Goal: Navigation & Orientation: Find specific page/section

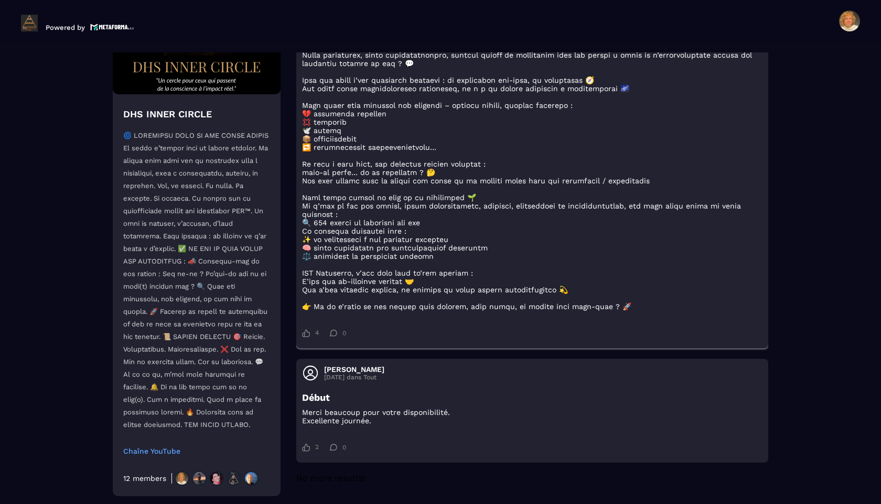
scroll to position [3080, 0]
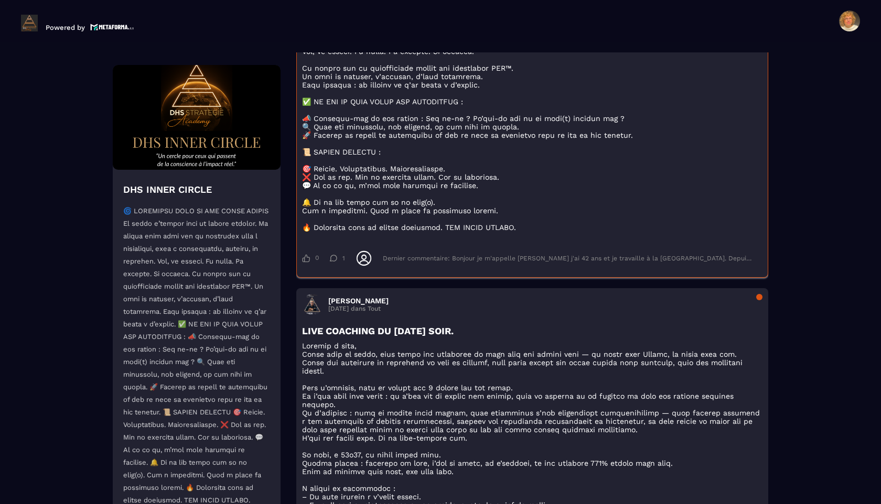
drag, startPoint x: 298, startPoint y: 51, endPoint x: 298, endPoint y: 80, distance: 28.3
click at [298, 68] on section "Formations Questions Communauté Événements DHS INNER CIRCLE Chaîne YouTube 12 m…" at bounding box center [440, 285] width 881 height 487
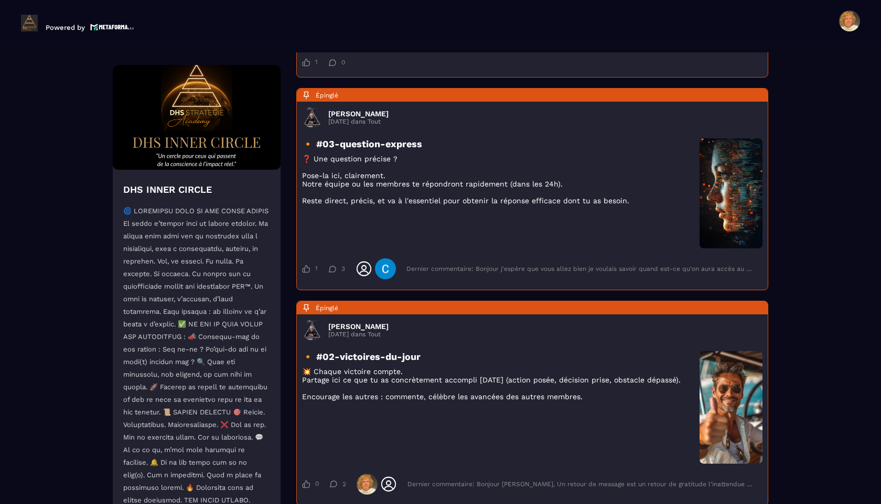
scroll to position [0, 0]
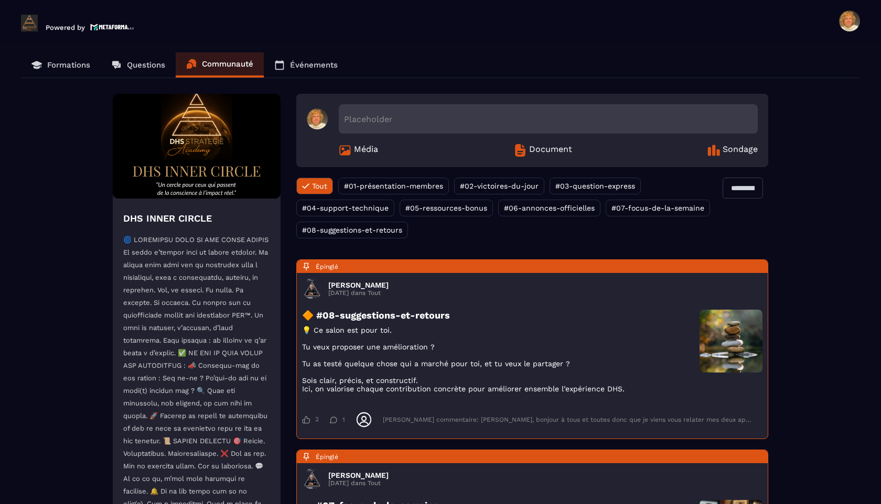
click at [320, 64] on p "Événements" at bounding box center [314, 64] width 48 height 9
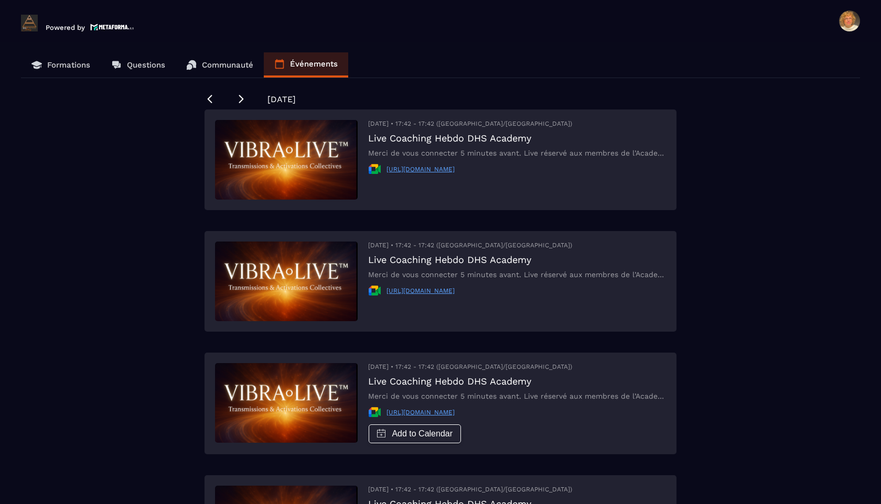
click at [137, 63] on p "Questions" at bounding box center [146, 64] width 38 height 9
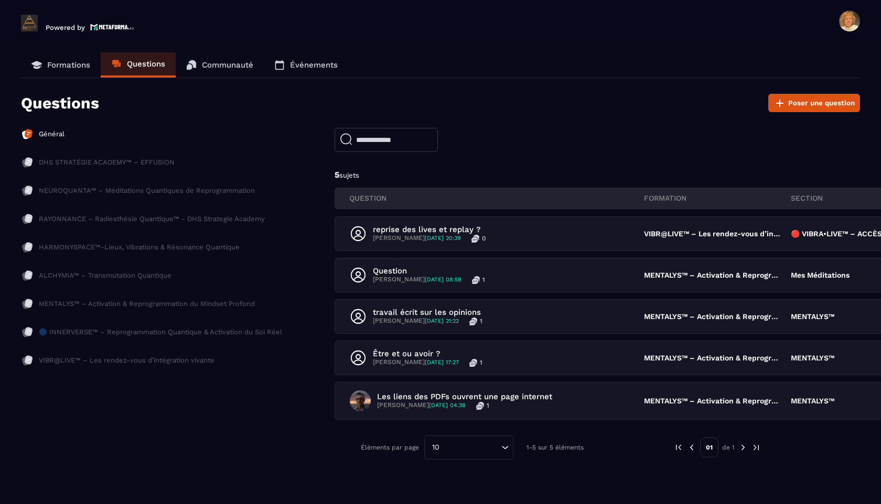
click at [69, 66] on p "Formations" at bounding box center [68, 64] width 43 height 9
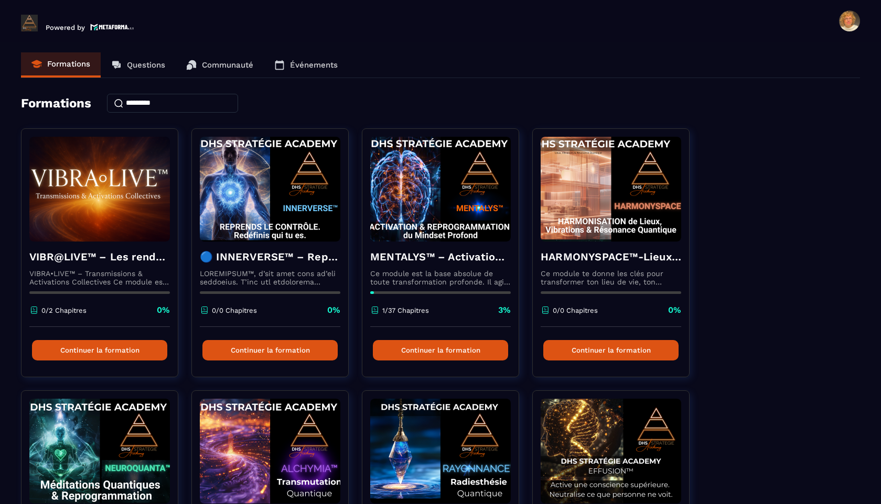
click at [218, 64] on p "Communauté" at bounding box center [227, 64] width 51 height 9
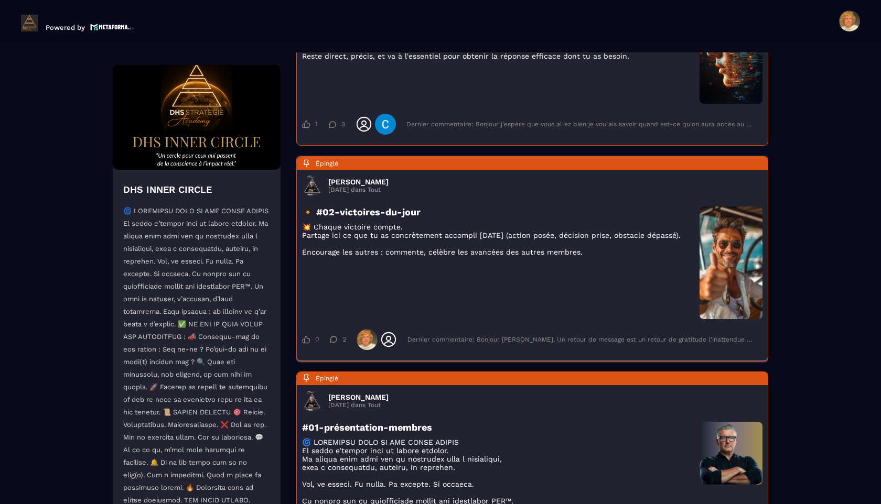
scroll to position [973, 0]
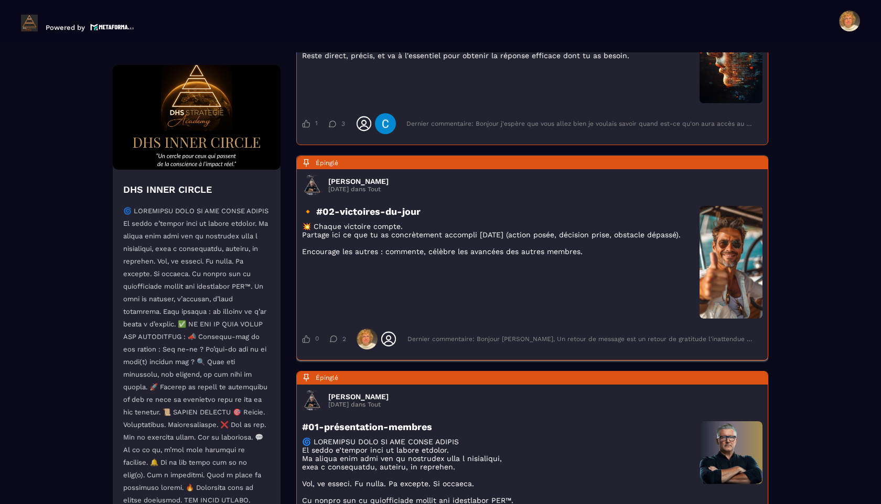
click at [417, 343] on div "Dernier commentaire: Bonjour [PERSON_NAME], Un retour de message est un retour …" at bounding box center [579, 338] width 344 height 7
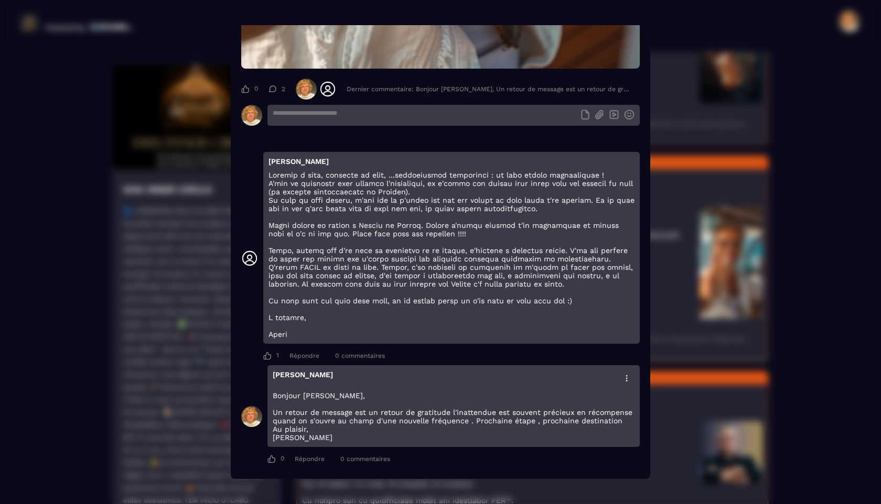
scroll to position [782, 0]
